Goal: Information Seeking & Learning: Find specific fact

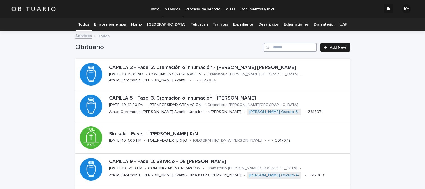
click at [300, 49] on input "Search" at bounding box center [290, 47] width 53 height 9
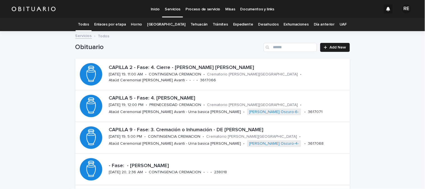
click at [239, 23] on link "Expediente" at bounding box center [243, 24] width 20 height 13
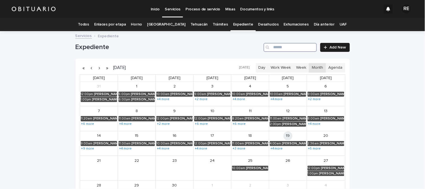
click at [291, 45] on input "Search" at bounding box center [290, 47] width 53 height 9
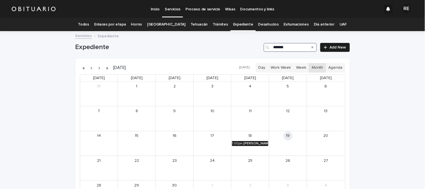
click at [247, 142] on div "[PERSON_NAME] DEL REFUGIO" at bounding box center [256, 144] width 25 height 4
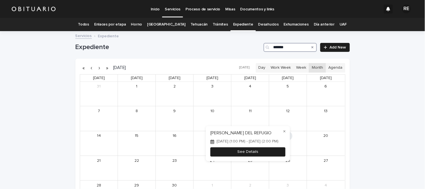
type input "*******"
click at [265, 156] on button "See Details" at bounding box center [248, 152] width 75 height 9
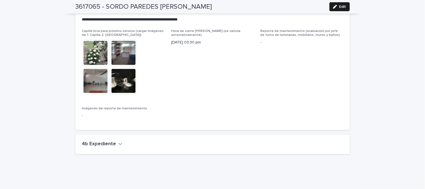
scroll to position [1286, 0]
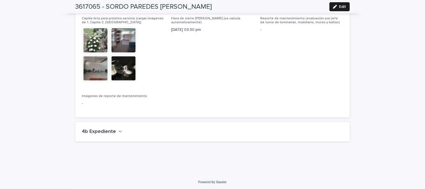
click at [91, 129] on h2 "4b Expediente" at bounding box center [99, 132] width 34 height 6
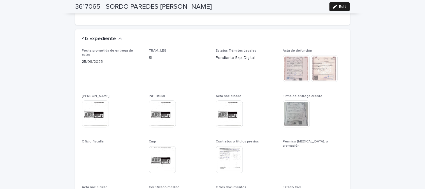
scroll to position [1380, 0]
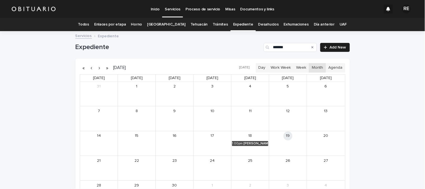
click at [312, 46] on div "Search" at bounding box center [312, 47] width 9 height 9
click at [312, 46] on icon "Search" at bounding box center [313, 47] width 2 height 3
click at [284, 48] on input "*******" at bounding box center [290, 47] width 53 height 9
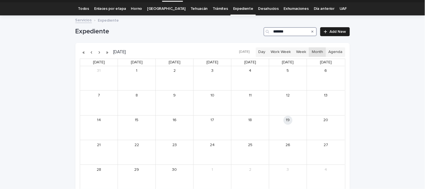
scroll to position [2, 0]
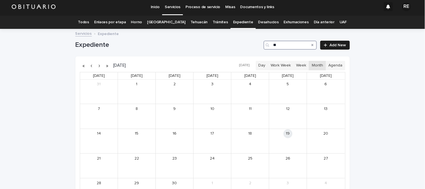
type input "*"
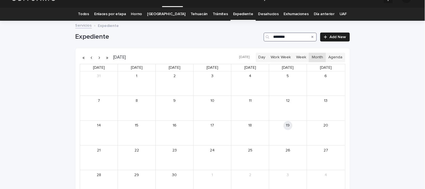
scroll to position [2, 0]
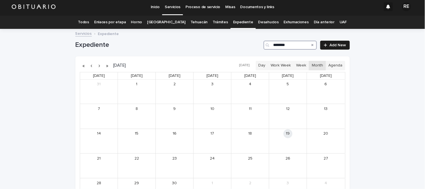
type input "********"
click at [89, 66] on button "button" at bounding box center [92, 65] width 8 height 9
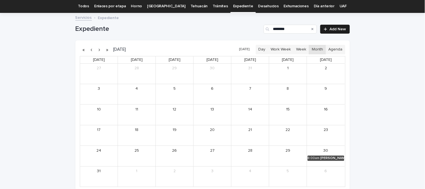
scroll to position [65, 0]
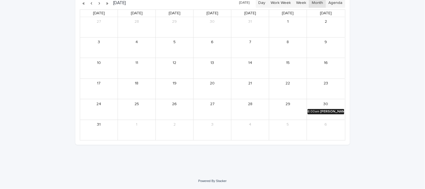
click at [328, 110] on div "[PERSON_NAME] [PERSON_NAME]" at bounding box center [333, 112] width 24 height 4
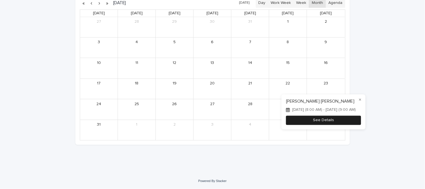
click at [359, 121] on button "See Details" at bounding box center [323, 120] width 75 height 9
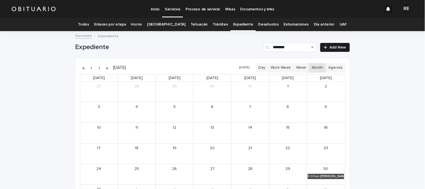
click at [309, 48] on div "Search" at bounding box center [312, 47] width 9 height 9
click at [312, 47] on icon "Search" at bounding box center [313, 47] width 2 height 2
click at [301, 47] on input "Search" at bounding box center [290, 47] width 53 height 9
type input "*******"
click at [98, 68] on button "button" at bounding box center [100, 67] width 8 height 9
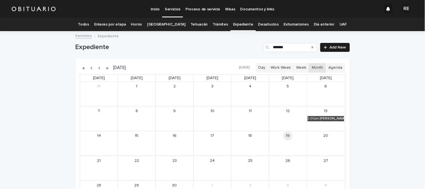
scroll to position [65, 0]
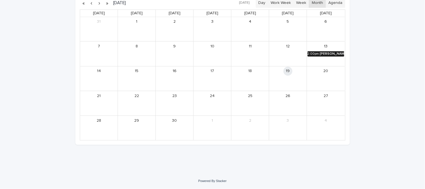
click at [322, 52] on div "[PERSON_NAME] [PERSON_NAME]" at bounding box center [332, 54] width 24 height 4
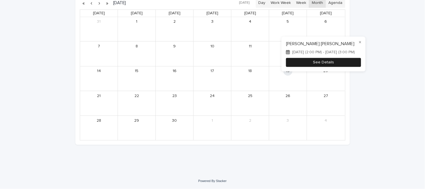
click at [336, 64] on button "See Details" at bounding box center [323, 62] width 75 height 9
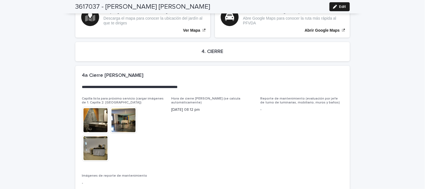
scroll to position [1326, 0]
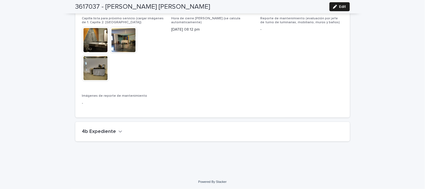
click at [113, 130] on button "4b Expediente" at bounding box center [102, 132] width 40 height 6
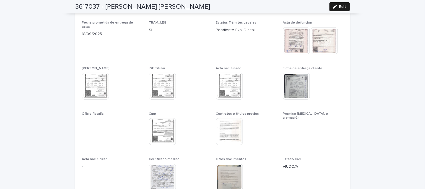
scroll to position [1451, 0]
